Goal: Navigation & Orientation: Find specific page/section

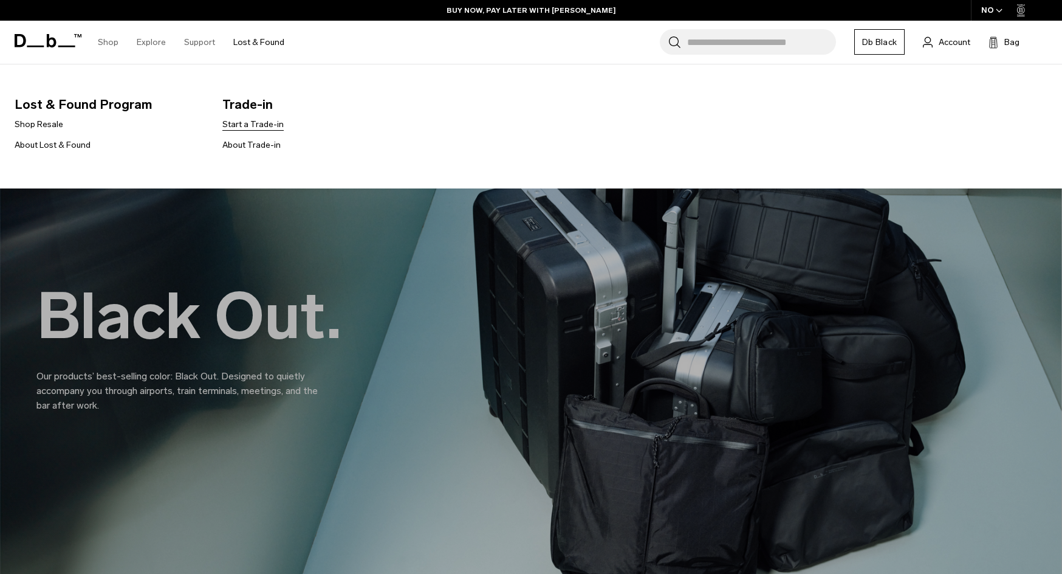
click at [248, 125] on link "Start a Trade-in" at bounding box center [252, 124] width 61 height 13
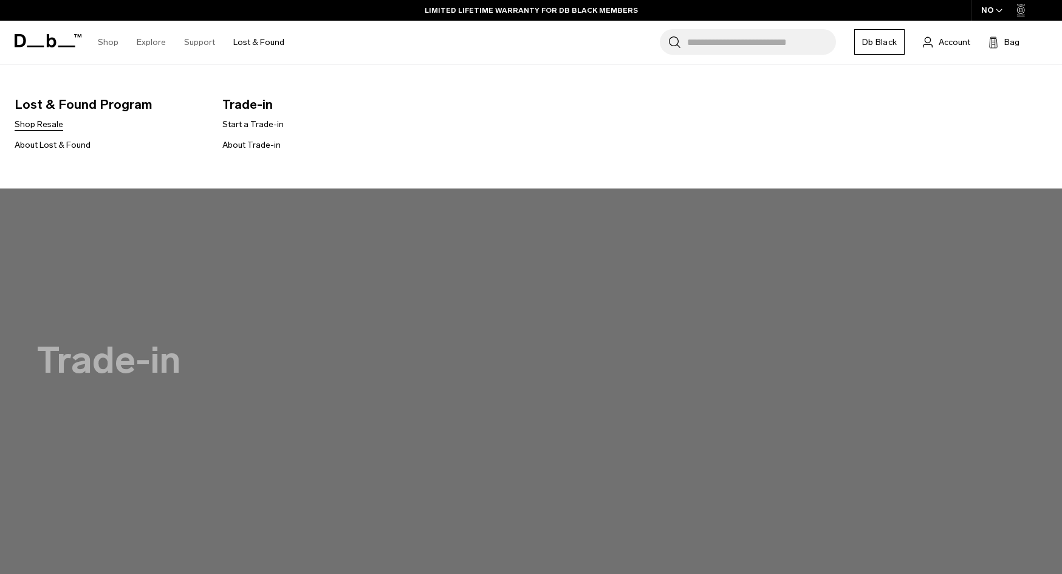
click at [22, 125] on link "Shop Resale" at bounding box center [39, 124] width 49 height 13
